Goal: Task Accomplishment & Management: Complete application form

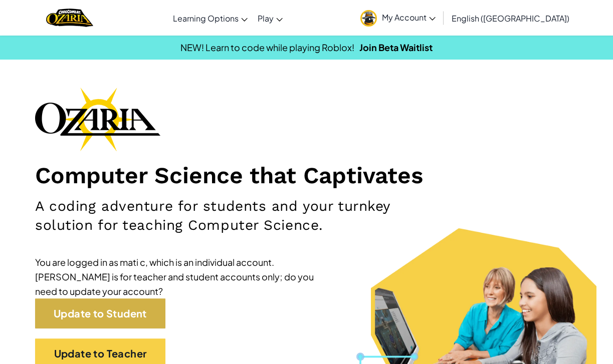
click at [150, 307] on link "Update to Student" at bounding box center [100, 314] width 130 height 30
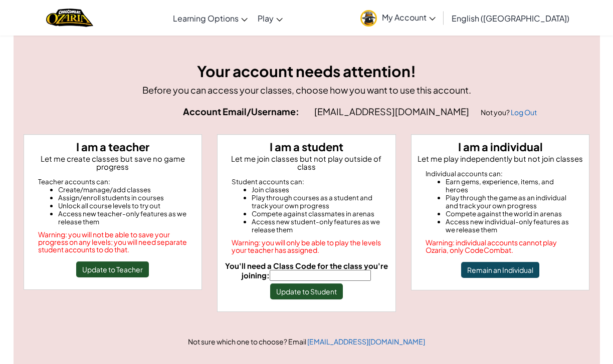
click at [284, 274] on input "You'll need a Class Code for the class you're joining:" at bounding box center [320, 275] width 101 height 11
type input "d"
type input "DuckStopStone"
click at [287, 286] on button "Update to Student" at bounding box center [306, 292] width 73 height 16
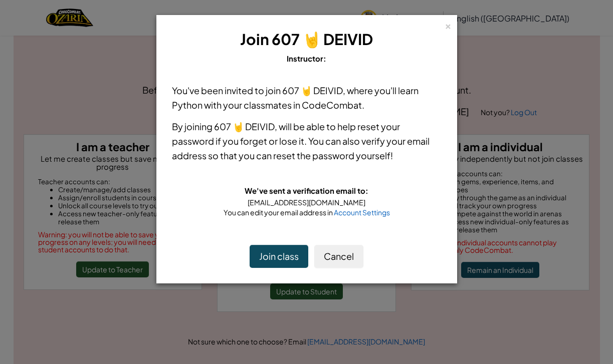
click at [290, 260] on button "Join class" at bounding box center [279, 256] width 59 height 23
